Goal: Browse casually

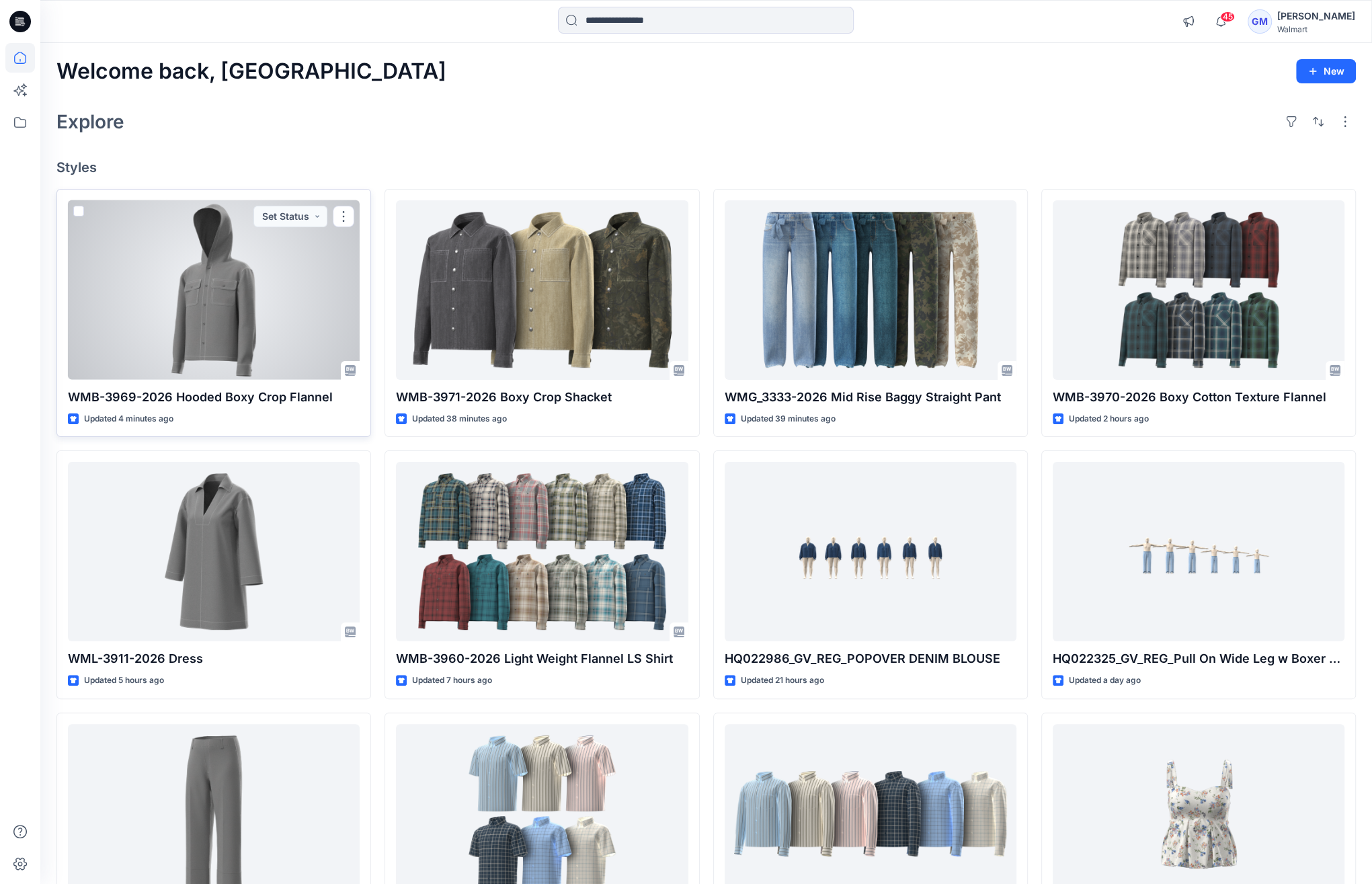
click at [264, 300] on div at bounding box center [214, 290] width 291 height 180
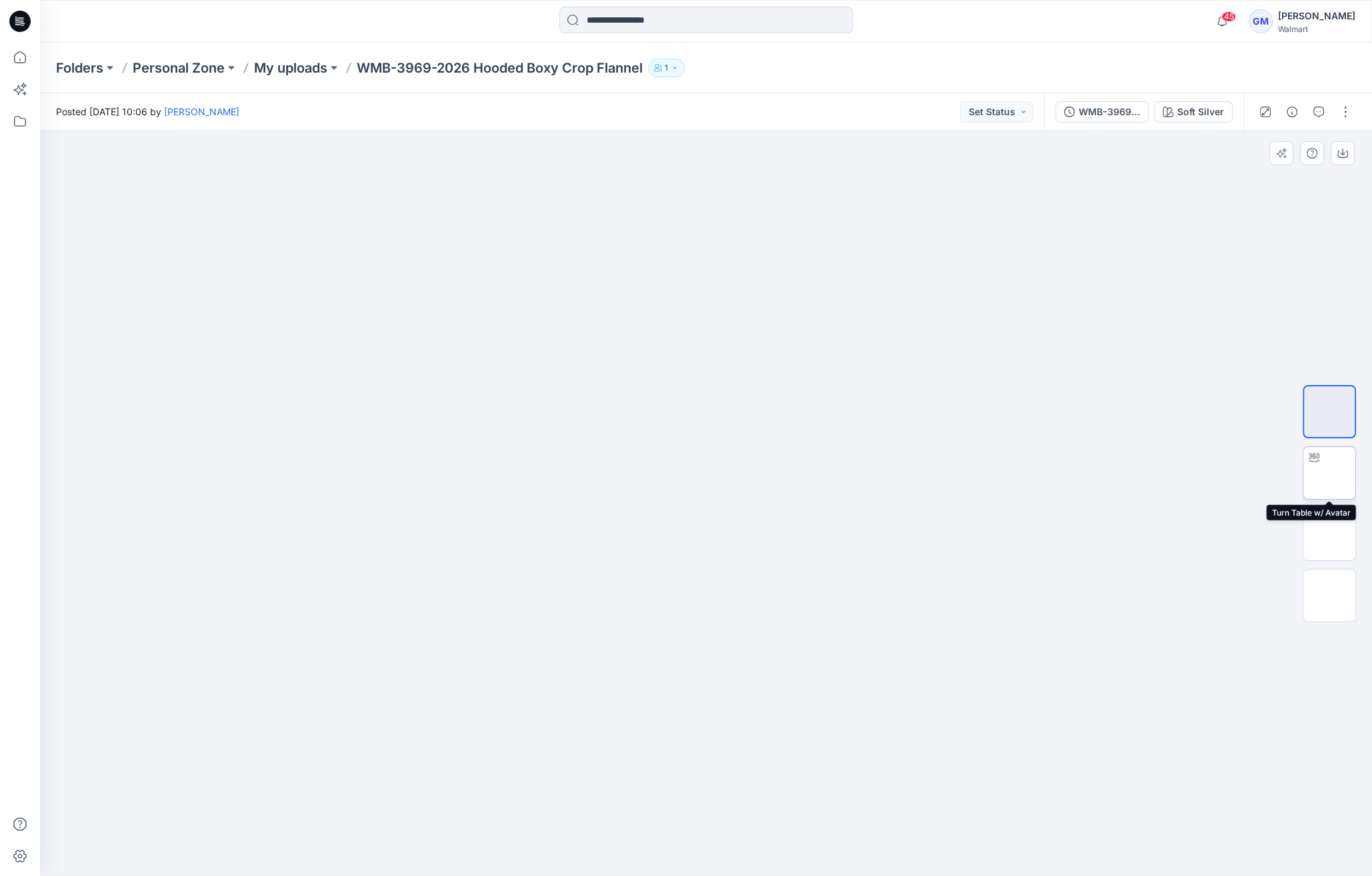
click at [1329, 473] on img at bounding box center [1329, 473] width 0 height 0
drag, startPoint x: 712, startPoint y: 859, endPoint x: 368, endPoint y: 811, distance: 347.3
click at [368, 811] on div at bounding box center [706, 503] width 1332 height 746
